Goal: Task Accomplishment & Management: Use online tool/utility

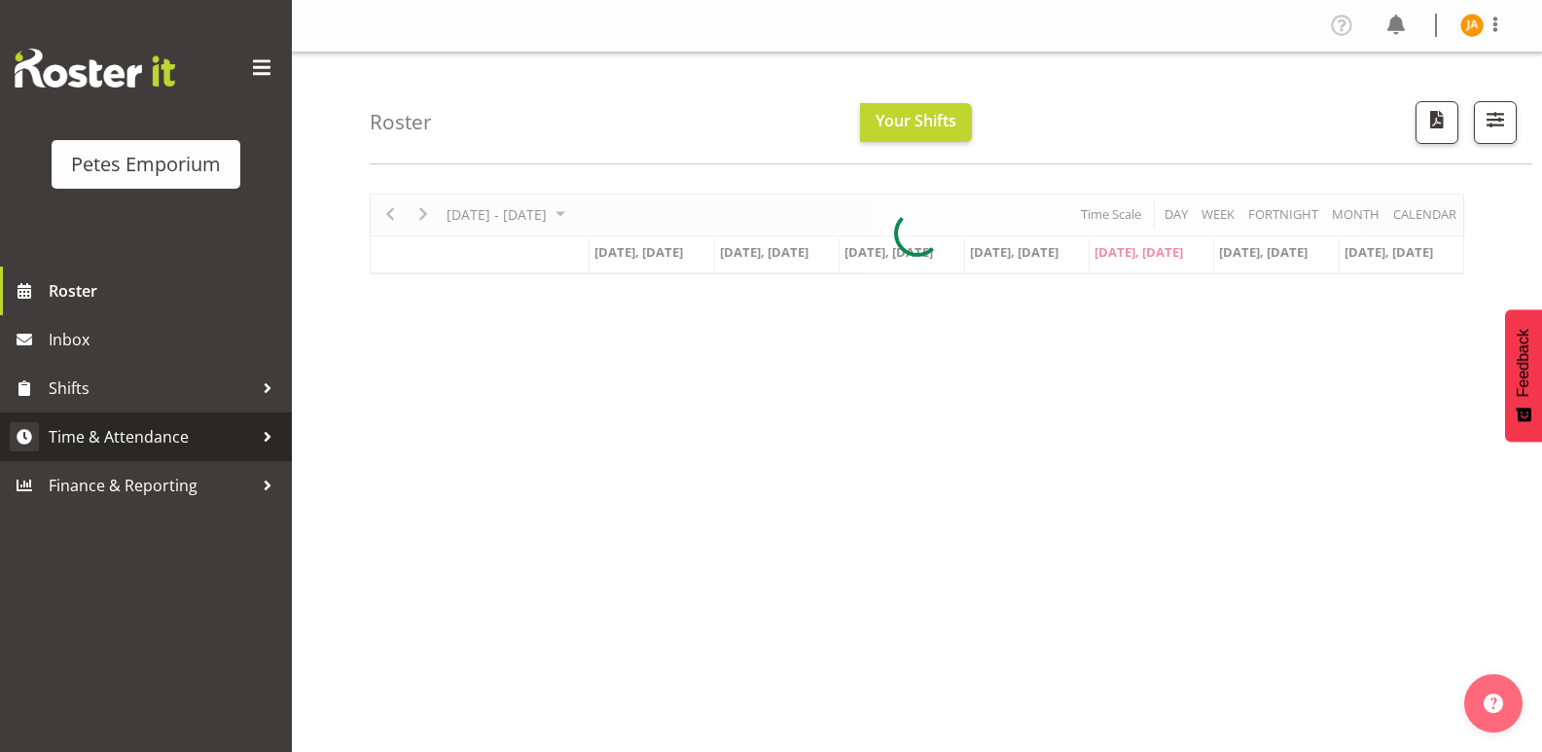
click at [196, 429] on span "Time & Attendance" at bounding box center [151, 436] width 204 height 29
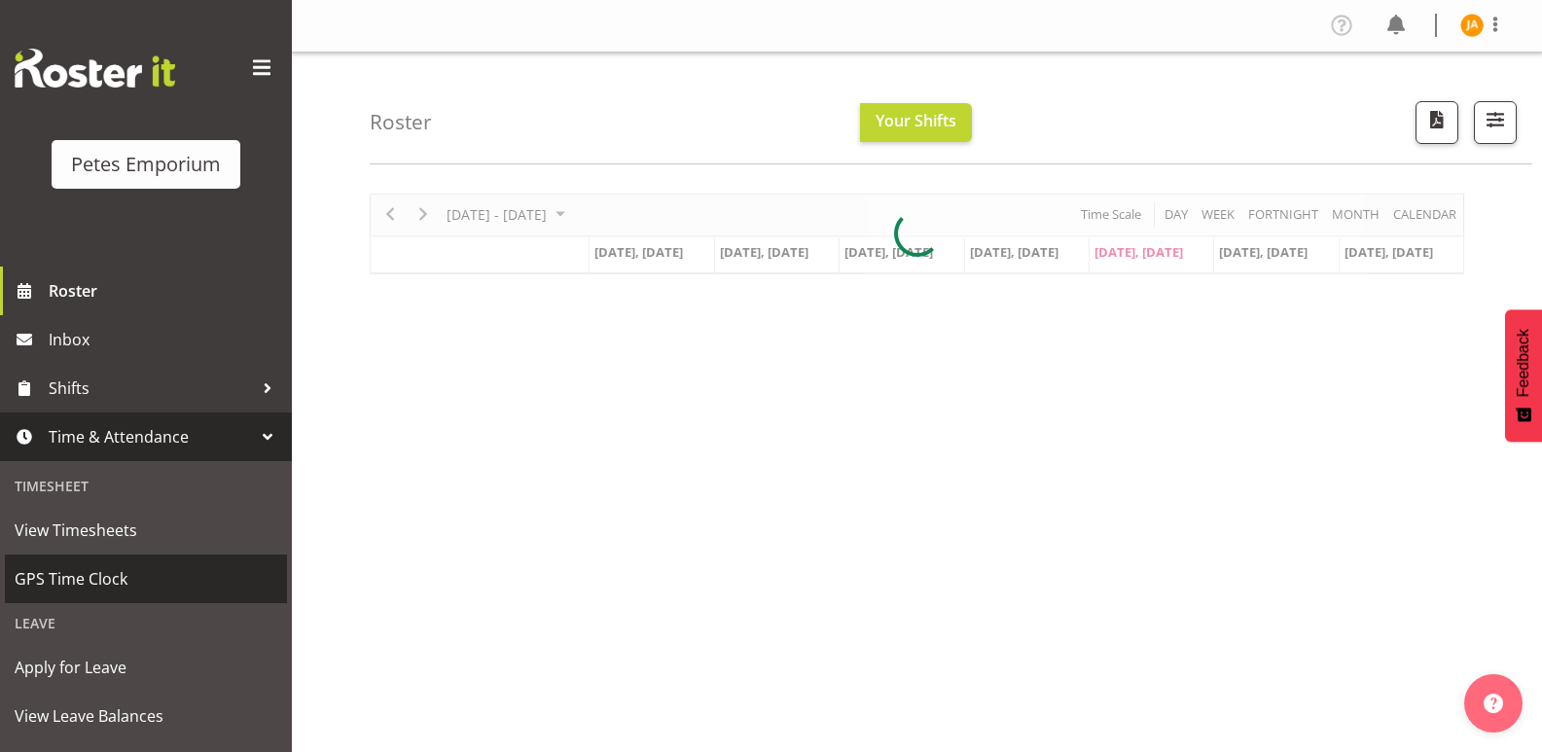
click at [117, 575] on span "GPS Time Clock" at bounding box center [146, 578] width 263 height 29
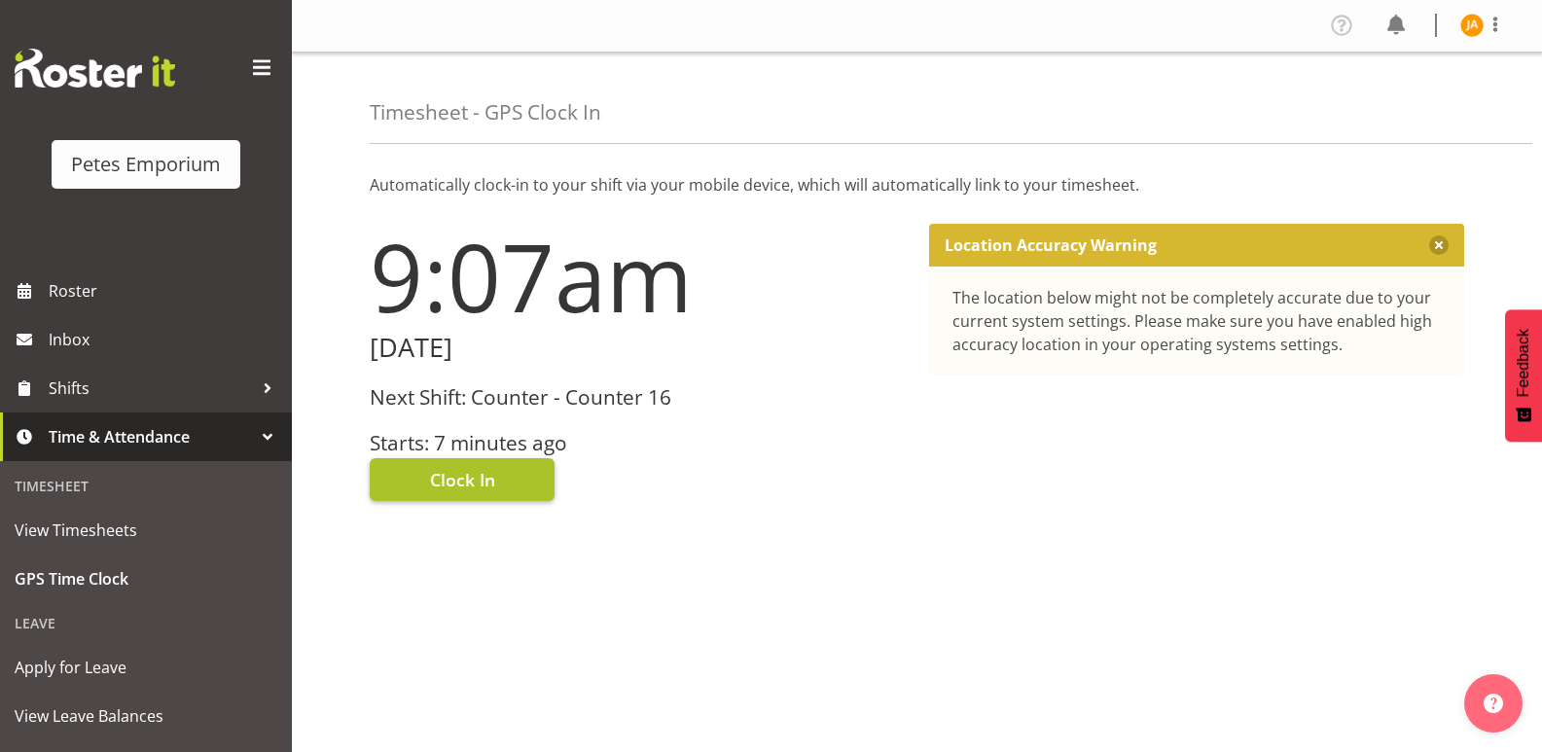
click at [507, 476] on button "Clock In" at bounding box center [462, 479] width 185 height 43
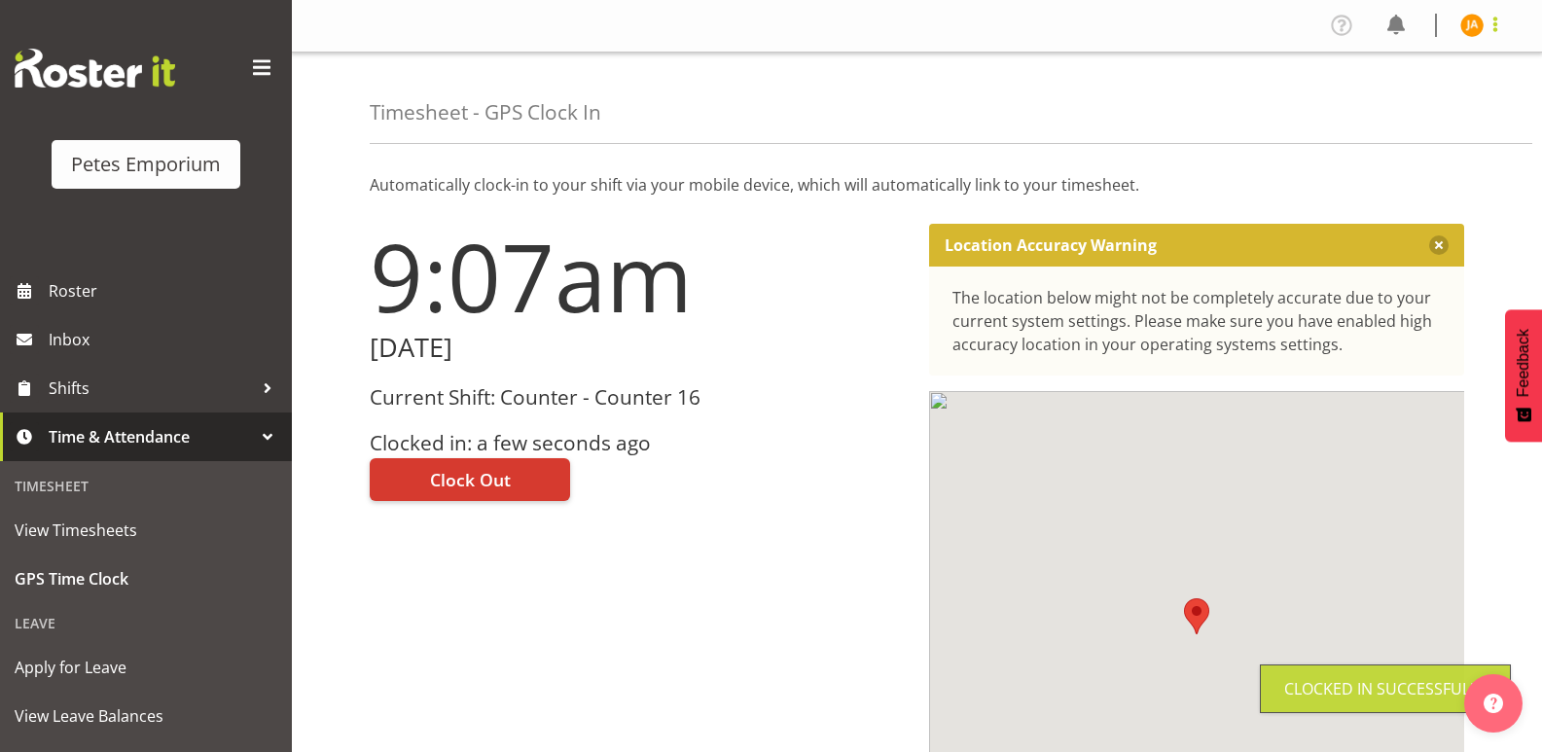
click at [1491, 26] on span at bounding box center [1495, 24] width 23 height 23
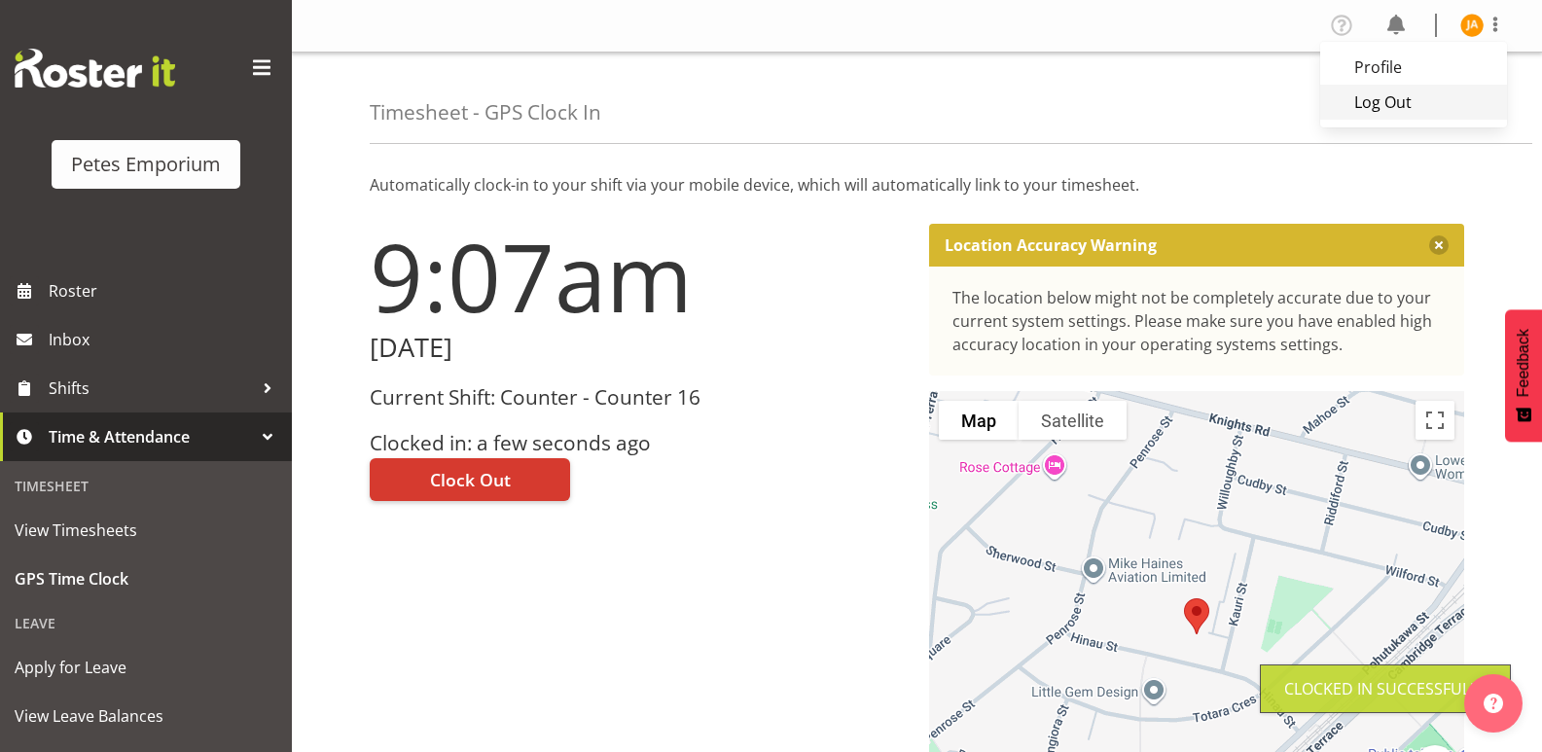
click at [1416, 108] on link "Log Out" at bounding box center [1413, 102] width 187 height 35
